Goal: Check status

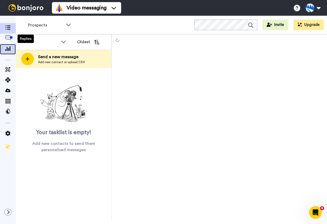
click at [7, 45] on div at bounding box center [8, 49] width 16 height 11
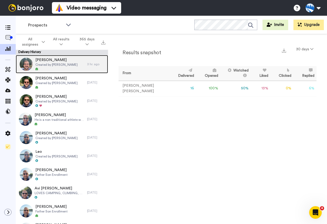
click at [70, 70] on div "[PERSON_NAME] Created by [PERSON_NAME]" at bounding box center [51, 64] width 71 height 18
